Goal: Register for event/course

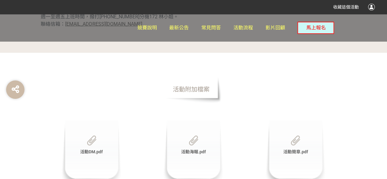
scroll to position [1984, 0]
click at [315, 25] on span "馬上報名" at bounding box center [316, 28] width 20 height 6
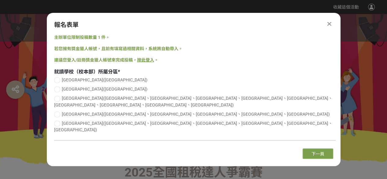
click at [56, 83] on div at bounding box center [57, 80] width 6 height 6
radio input "true"
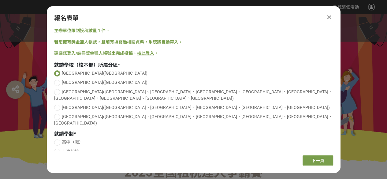
click at [61, 148] on label "大專院校" at bounding box center [195, 151] width 282 height 6
click at [58, 150] on input "大專院校" at bounding box center [56, 152] width 4 height 4
radio input "false"
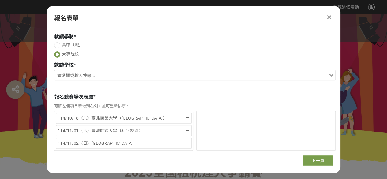
scroll to position [112, 0]
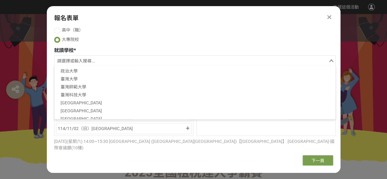
click at [110, 57] on input "Search for option" at bounding box center [191, 61] width 273 height 9
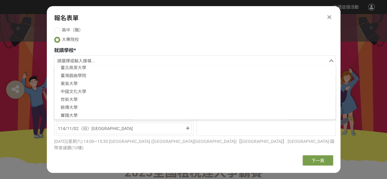
scroll to position [67, 0]
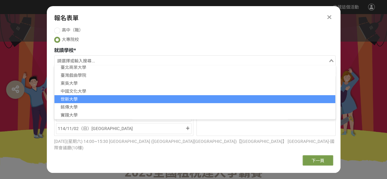
click at [89, 95] on li "世新大學" at bounding box center [194, 99] width 281 height 8
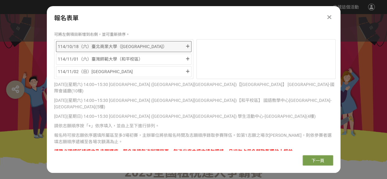
scroll to position [0, 0]
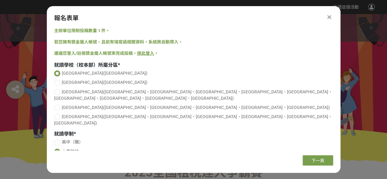
click at [330, 19] on icon at bounding box center [329, 17] width 4 height 6
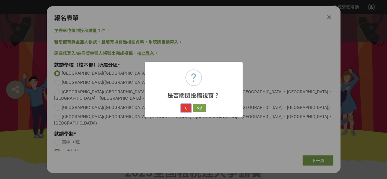
click at [186, 107] on button "好" at bounding box center [186, 108] width 10 height 9
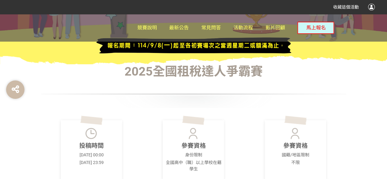
scroll to position [102, 0]
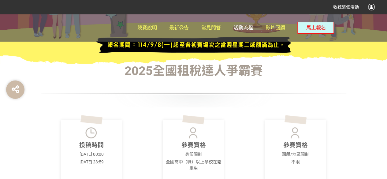
click at [239, 35] on link "活動流程" at bounding box center [244, 28] width 20 height 28
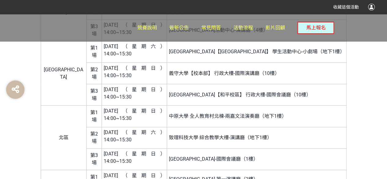
scroll to position [1273, 0]
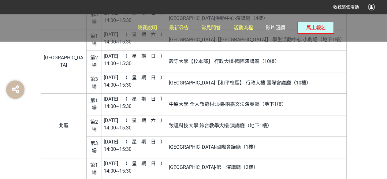
click at [276, 30] on span "影片回顧" at bounding box center [276, 28] width 20 height 6
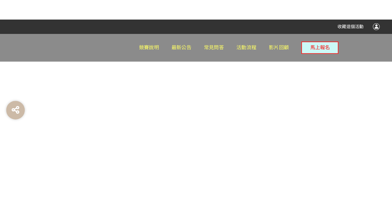
scroll to position [296, 0]
